Goal: Find specific page/section: Find specific page/section

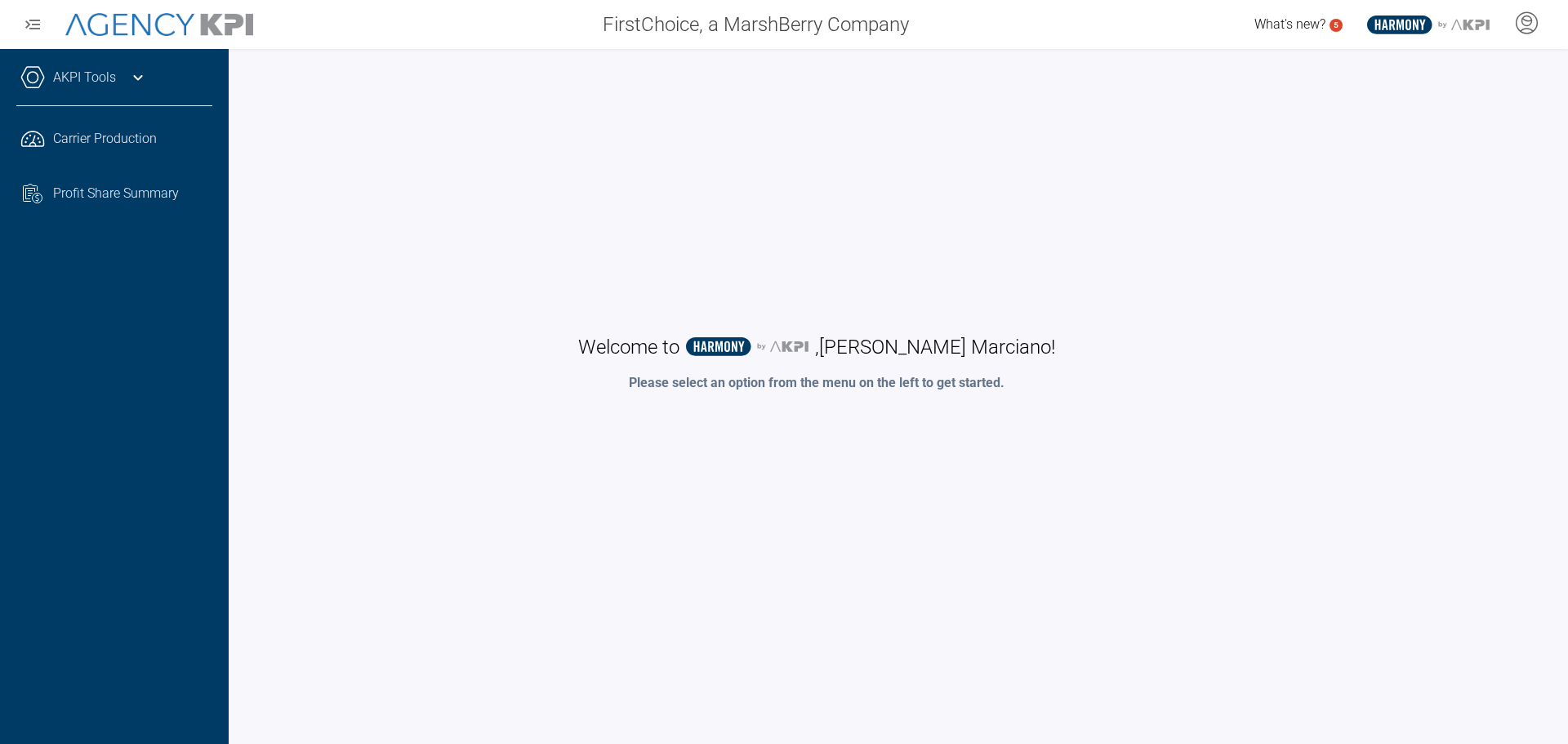
click at [67, 78] on link "AKPI Tools" at bounding box center [85, 77] width 63 height 20
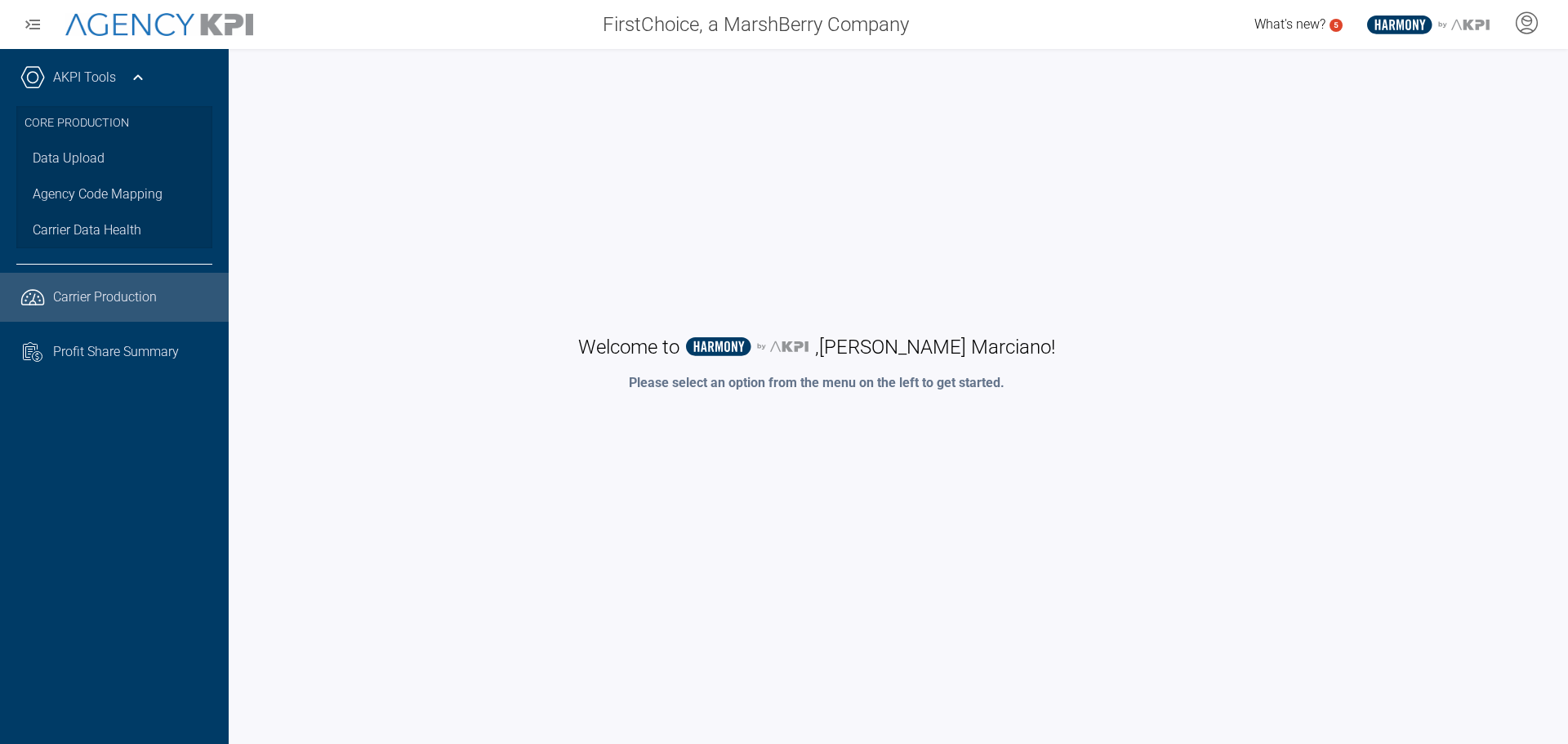
click at [70, 295] on span "Carrier Production" at bounding box center [105, 297] width 104 height 20
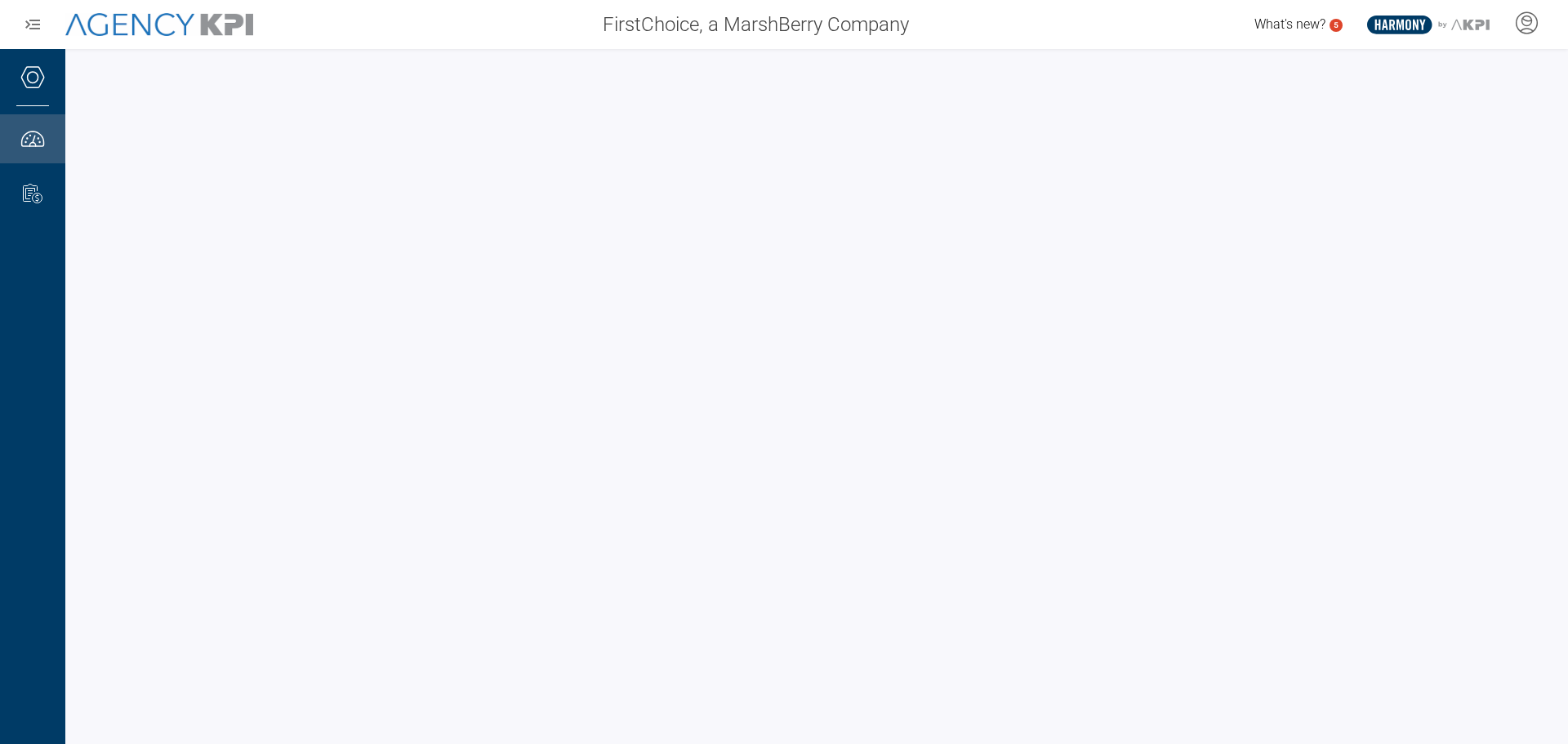
drag, startPoint x: 1094, startPoint y: 11, endPoint x: 489, endPoint y: 26, distance: 605.2
click at [488, 26] on div "FirstChoice, a MarshBerry Company" at bounding box center [597, 24] width 648 height 33
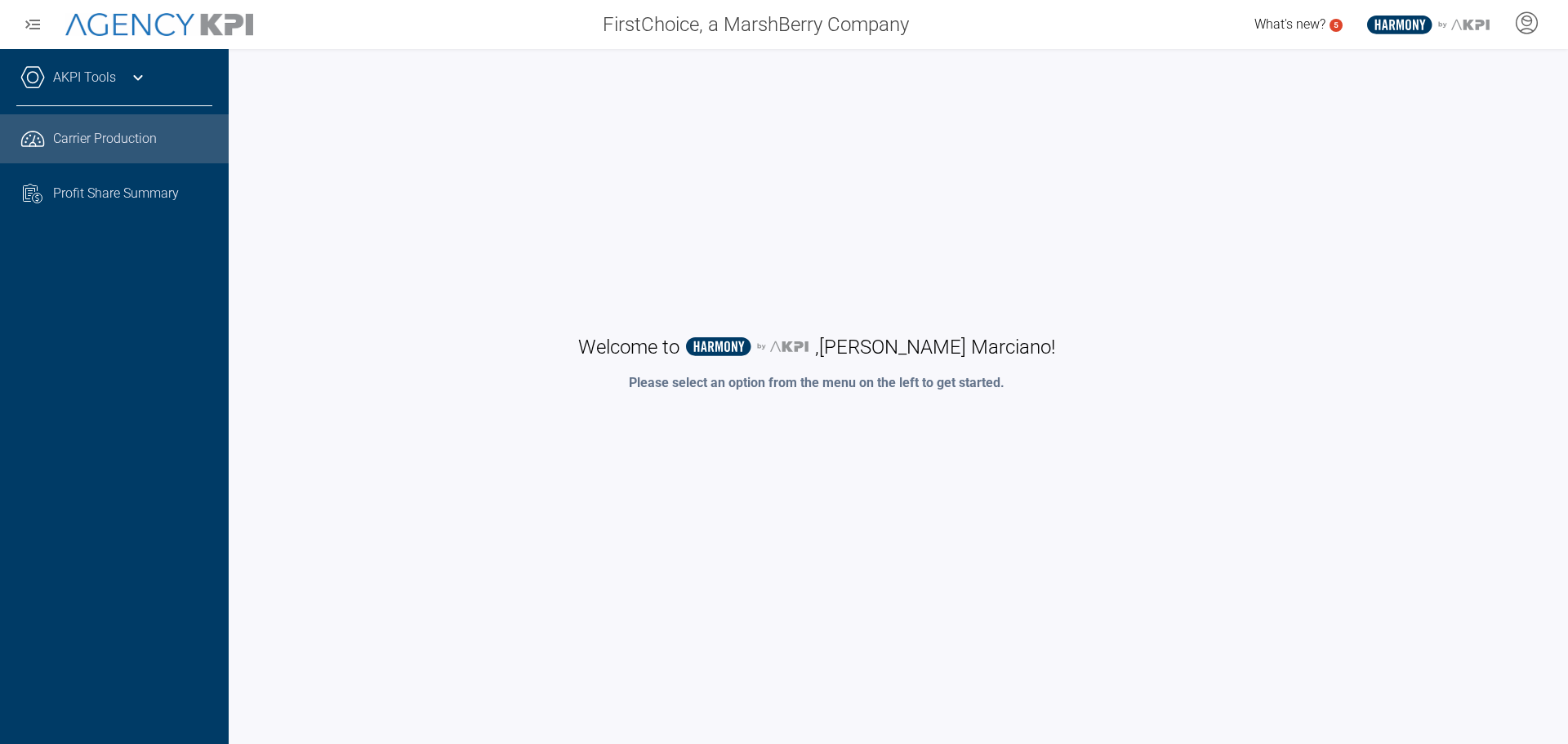
click at [81, 142] on span "Carrier Production" at bounding box center [105, 139] width 104 height 20
drag, startPoint x: 60, startPoint y: 136, endPoint x: 135, endPoint y: 126, distance: 75.7
click at [60, 136] on span "Carrier Production" at bounding box center [105, 139] width 104 height 20
